Goal: Download file/media

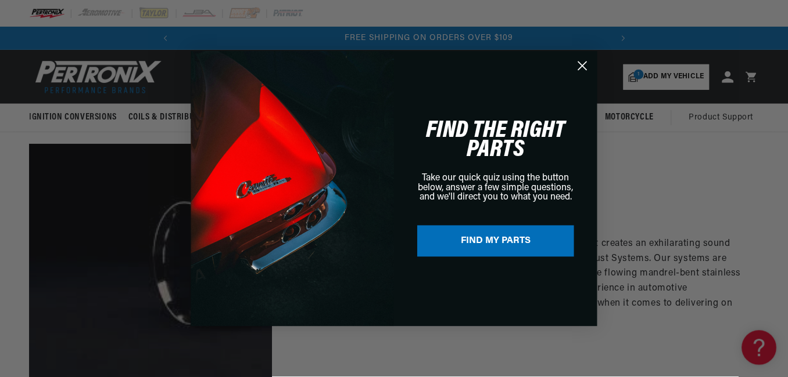
scroll to position [0, 434]
click at [583, 64] on icon "Close dialog" at bounding box center [583, 66] width 20 height 20
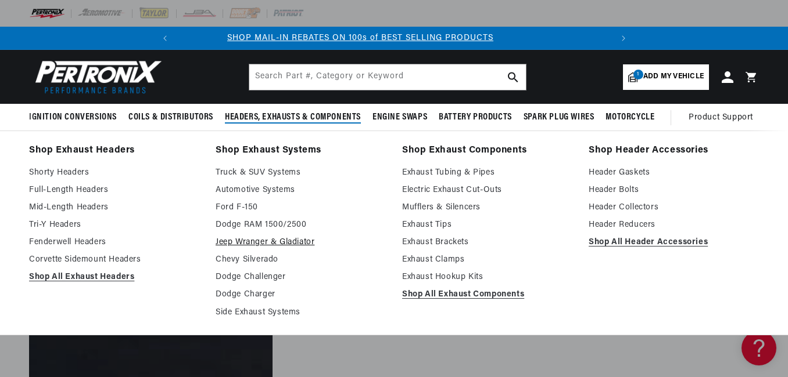
scroll to position [0, 0]
click at [261, 170] on link "Truck & SUV Systems" at bounding box center [300, 173] width 170 height 14
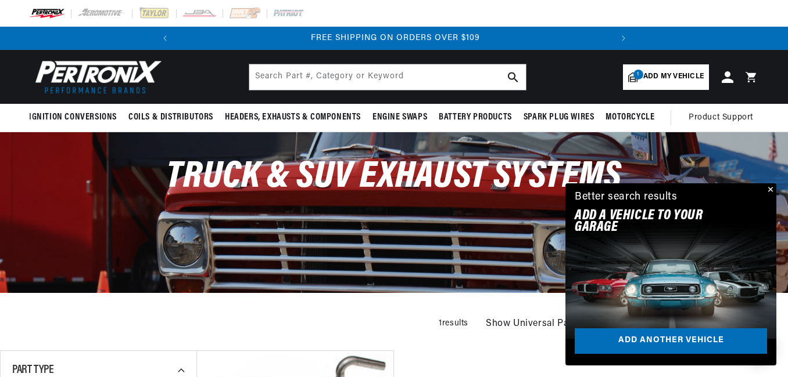
scroll to position [116, 0]
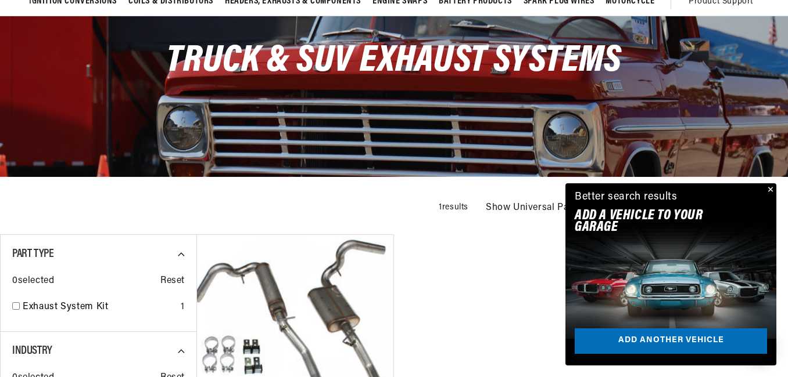
click at [769, 188] on button "Close" at bounding box center [769, 191] width 14 height 14
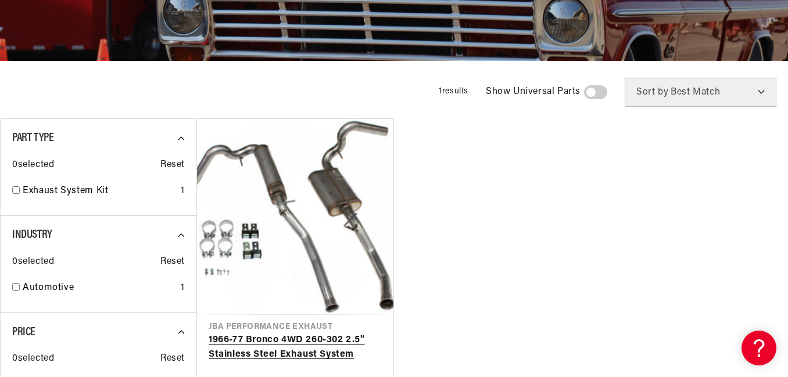
scroll to position [0, 0]
click at [307, 333] on link "1966-77 Bronco 4WD 260-302 2.5" Stainless Steel Exhaust System" at bounding box center [294, 348] width 173 height 30
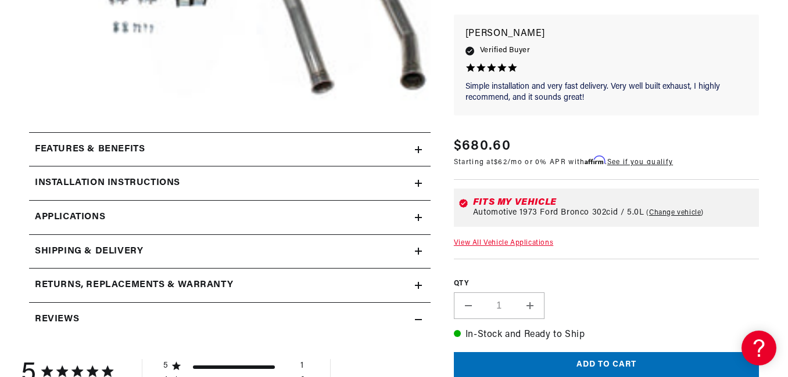
scroll to position [0, 434]
click at [373, 188] on div "Installation instructions" at bounding box center [222, 183] width 386 height 15
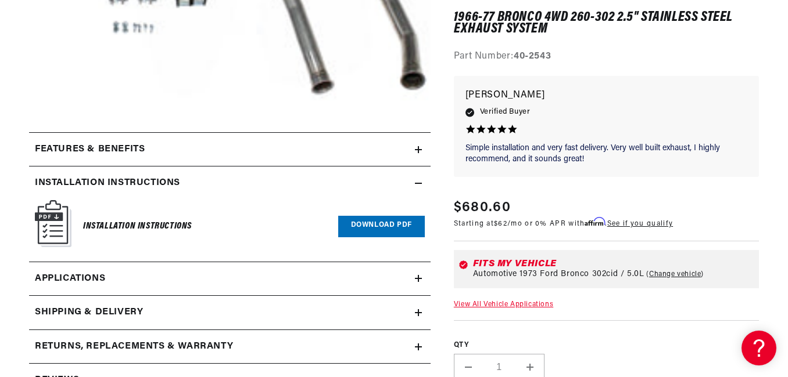
click at [380, 225] on link "Download PDF" at bounding box center [381, 226] width 87 height 21
